Goal: Task Accomplishment & Management: Use online tool/utility

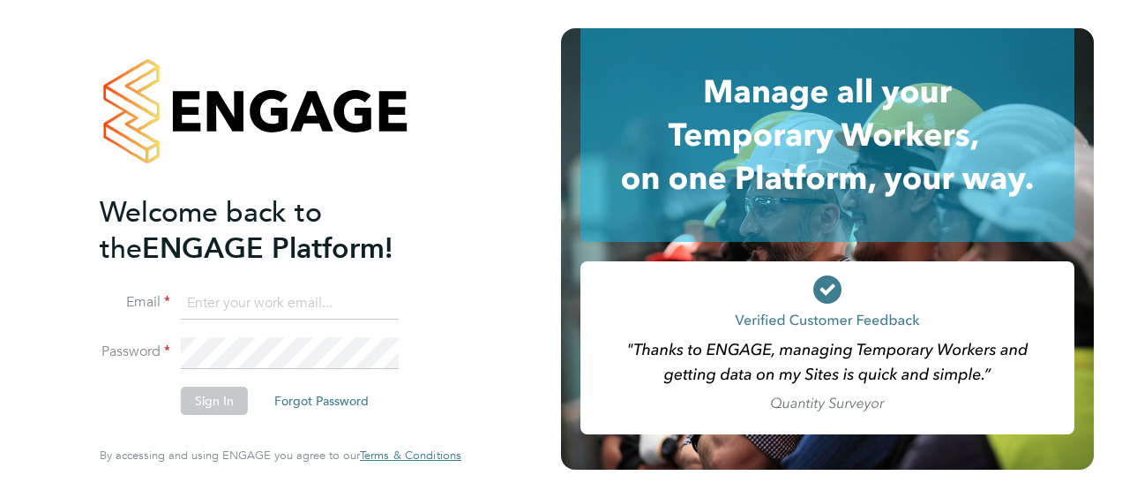
type input "jamie.reynolds@vistry.co.uk"
click at [222, 408] on button "Sign In" at bounding box center [214, 400] width 67 height 28
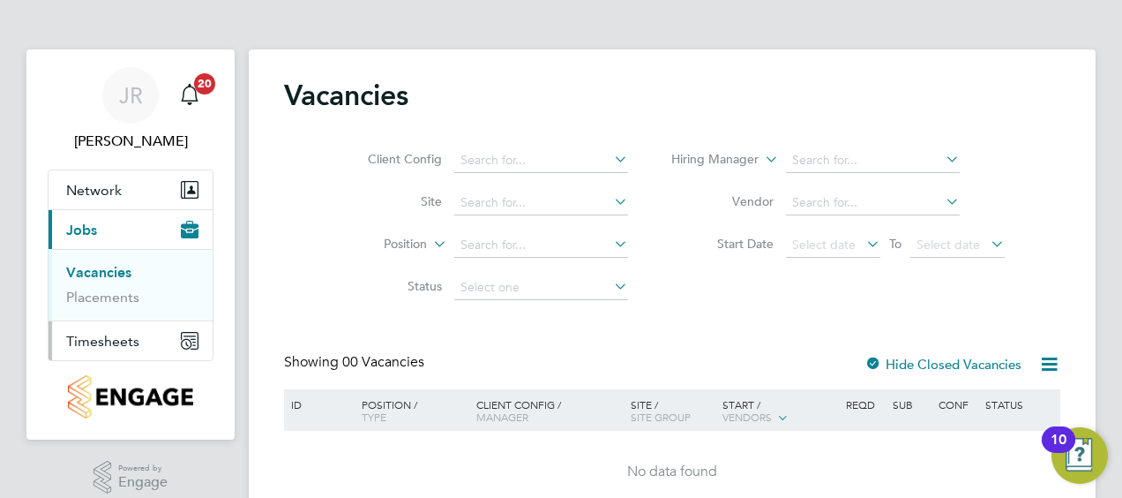
click at [127, 343] on span "Timesheets" at bounding box center [102, 341] width 73 height 17
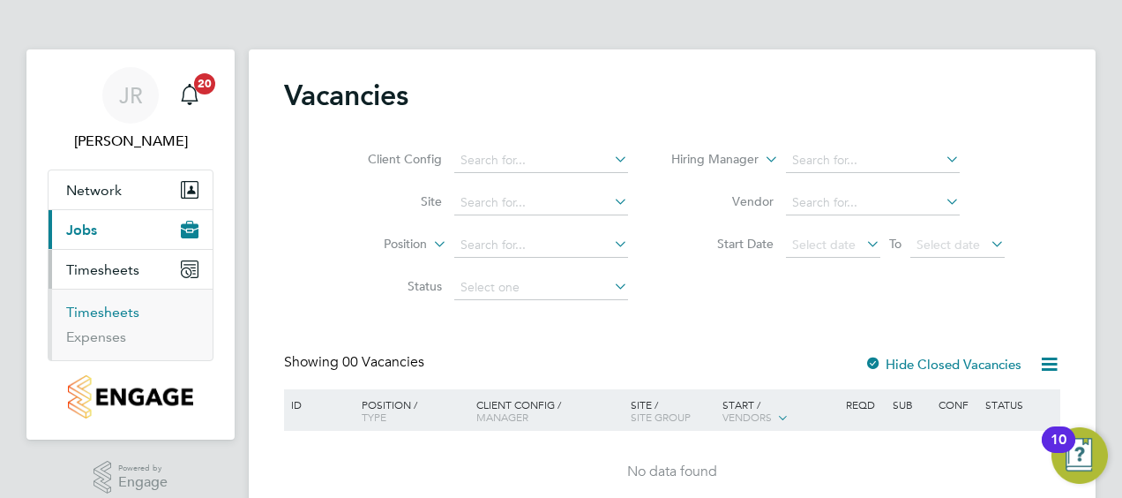
click at [95, 311] on link "Timesheets" at bounding box center [102, 312] width 73 height 17
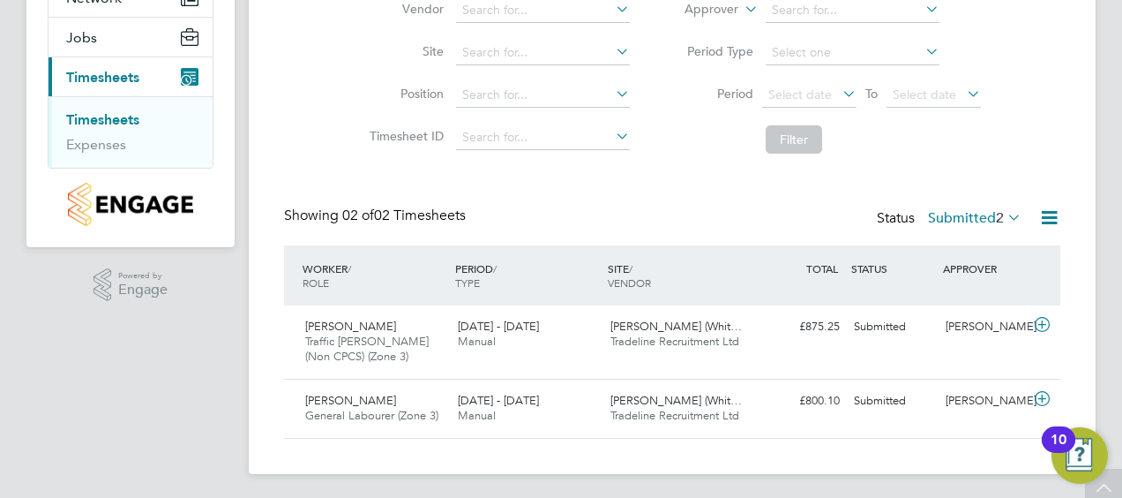
scroll to position [195, 0]
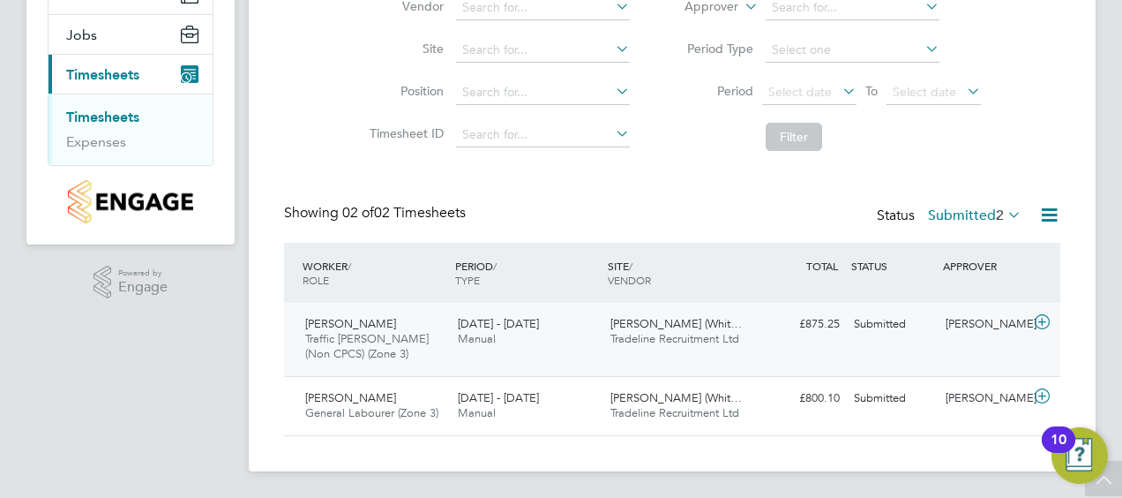
click at [873, 325] on div "Submitted" at bounding box center [893, 324] width 92 height 29
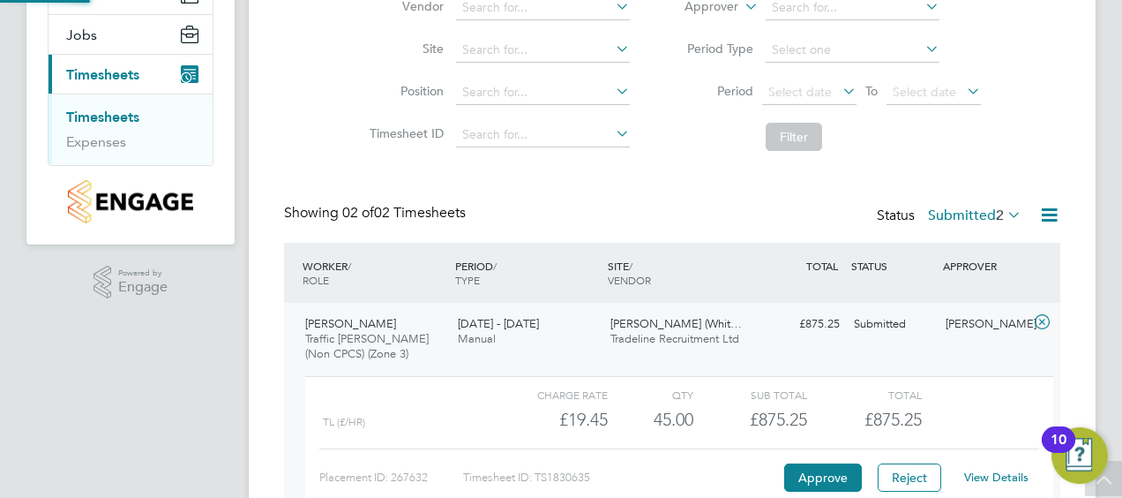
scroll to position [30, 172]
click at [826, 478] on button "Approve" at bounding box center [823, 477] width 78 height 28
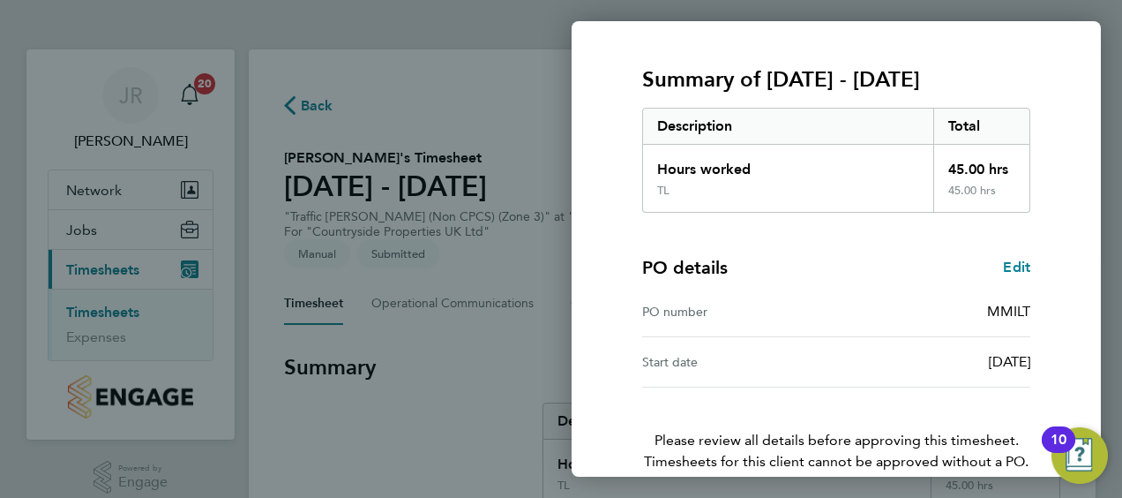
scroll to position [296, 0]
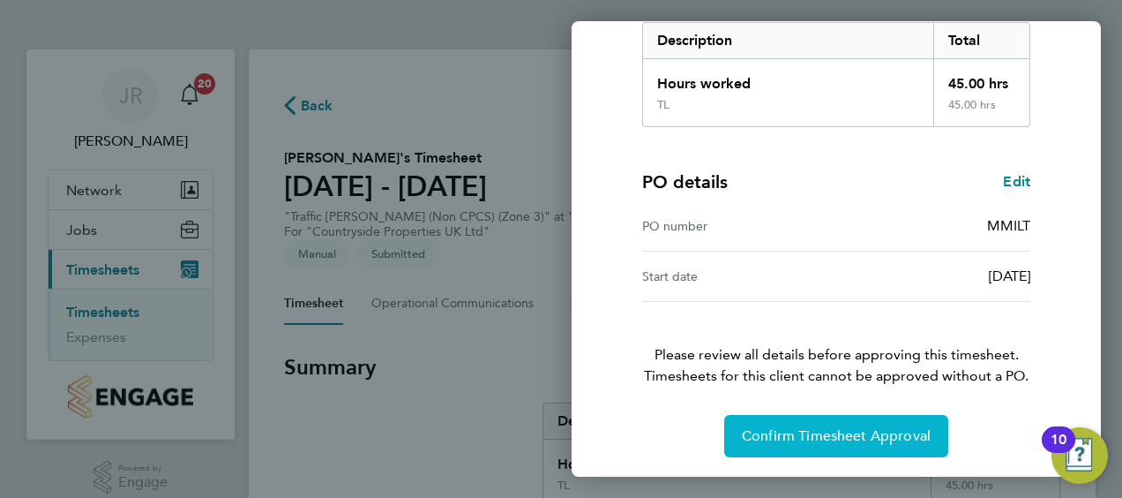
click at [848, 427] on span "Confirm Timesheet Approval" at bounding box center [836, 436] width 189 height 18
